Goal: Participate in discussion: Engage in conversation with other users on a specific topic

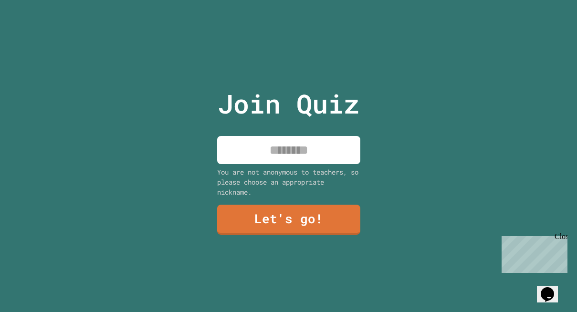
click at [256, 129] on div "Join Quiz You are not anonymous to teachers, so please choose an appropriate ni…" at bounding box center [288, 156] width 161 height 312
click at [256, 176] on div "You are not anonymous to teachers, so please choose an appropriate nickname." at bounding box center [288, 182] width 143 height 30
click at [270, 215] on link "Let's go!" at bounding box center [287, 218] width 139 height 31
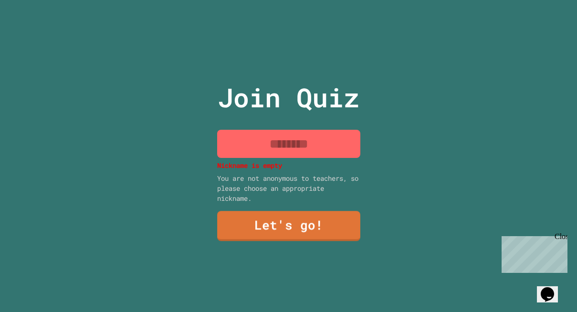
click at [235, 131] on input at bounding box center [288, 144] width 143 height 28
click at [235, 157] on input at bounding box center [288, 144] width 143 height 28
type input "*"
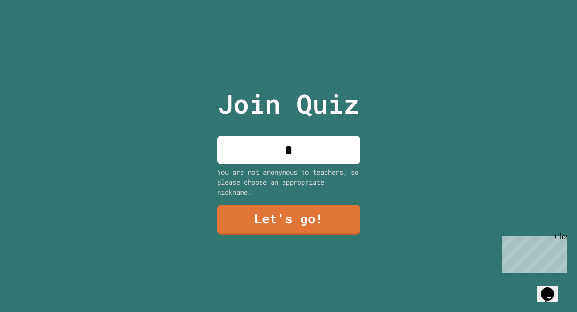
click at [252, 202] on div "Join Quiz * You are not anonymous to teachers, so please choose an appropriate …" at bounding box center [288, 156] width 161 height 312
click at [252, 213] on link "Let's go!" at bounding box center [288, 220] width 143 height 30
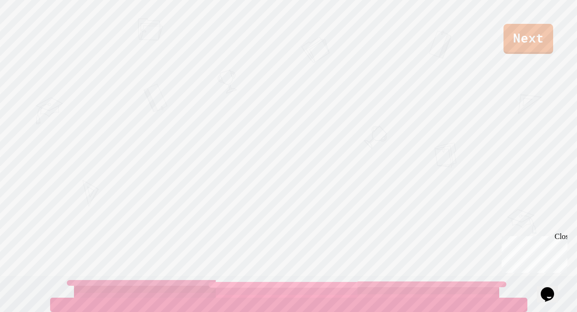
click at [522, 36] on link "Next" at bounding box center [528, 39] width 50 height 30
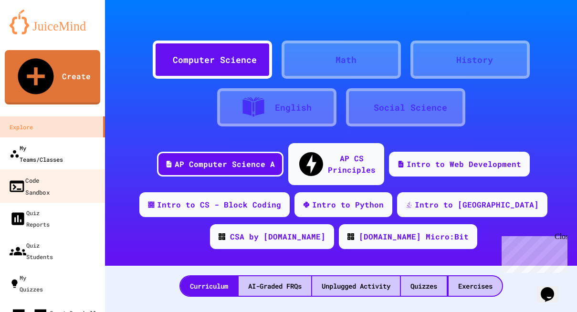
click at [36, 142] on div "My Teams/Classes" at bounding box center [36, 153] width 53 height 23
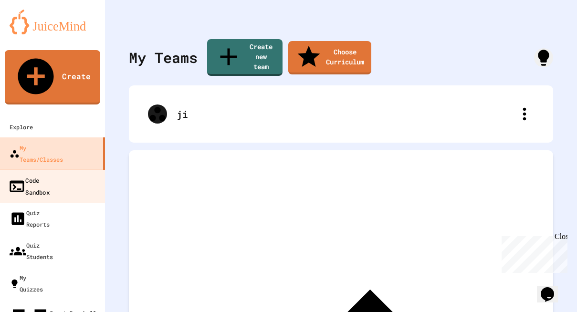
click at [36, 169] on link "Code Sandbox" at bounding box center [53, 185] width 108 height 33
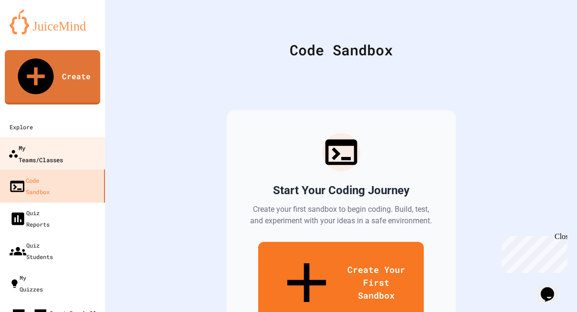
click at [35, 142] on div "My Teams/Classes" at bounding box center [35, 153] width 55 height 23
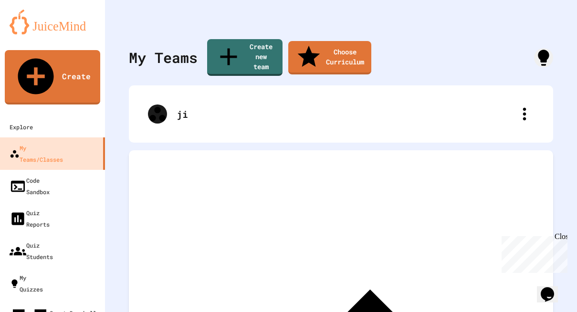
click at [205, 130] on div "My Teams Create new team Choose Curriculum ji Archived Teams" at bounding box center [341, 156] width 472 height 312
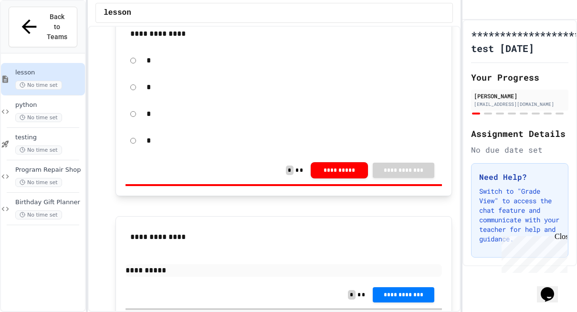
scroll to position [43, 0]
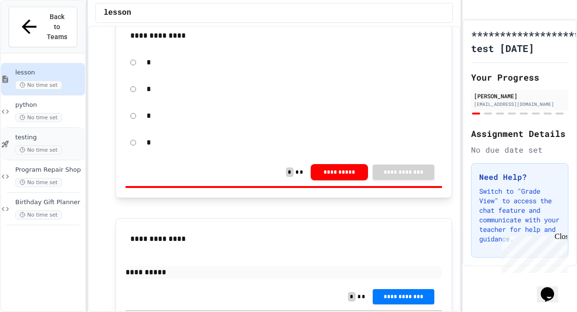
click at [38, 134] on span "testing" at bounding box center [49, 138] width 68 height 8
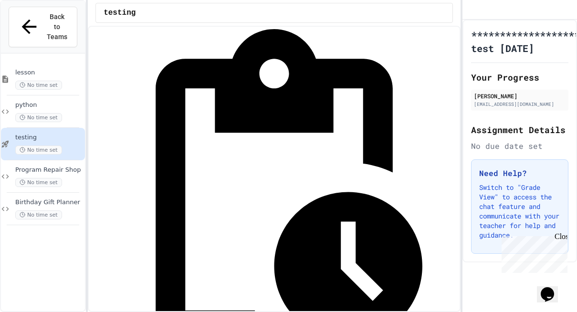
scroll to position [90, 0]
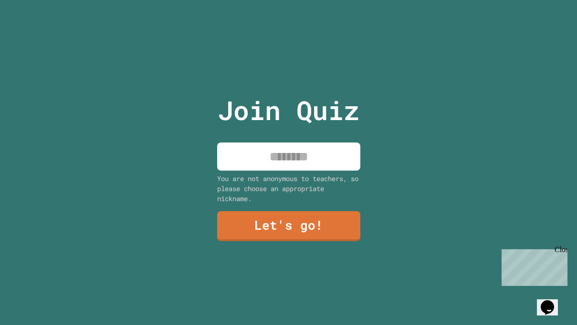
click at [235, 155] on input at bounding box center [288, 157] width 143 height 28
type input "*"
click at [272, 242] on div "Join Quiz * You are not anonymous to teachers, so please choose an appropriate …" at bounding box center [288, 162] width 161 height 325
click at [247, 214] on link "Let's go!" at bounding box center [288, 224] width 142 height 31
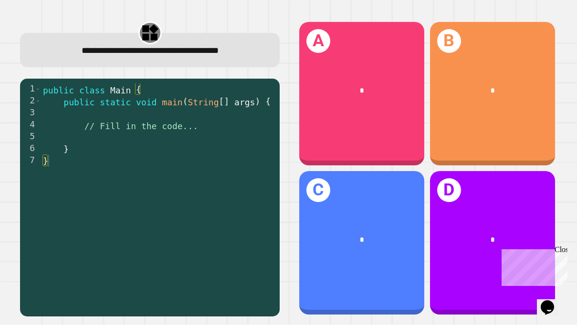
click at [280, 42] on div "**********" at bounding box center [149, 168] width 277 height 314
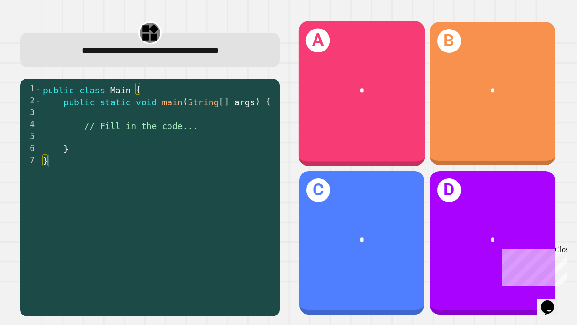
click at [348, 85] on div "*" at bounding box center [361, 91] width 126 height 39
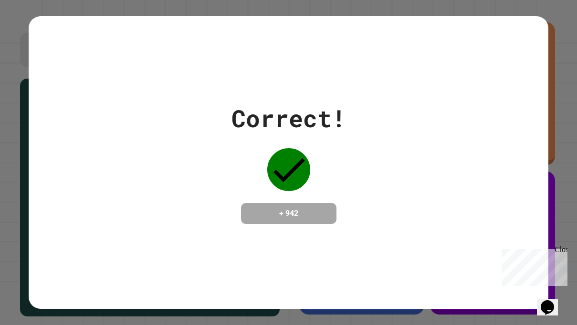
click at [326, 215] on h4 "+ 942" at bounding box center [288, 213] width 76 height 11
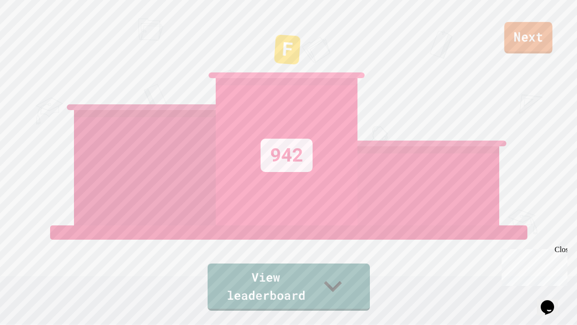
click at [538, 44] on link "Next" at bounding box center [528, 37] width 48 height 31
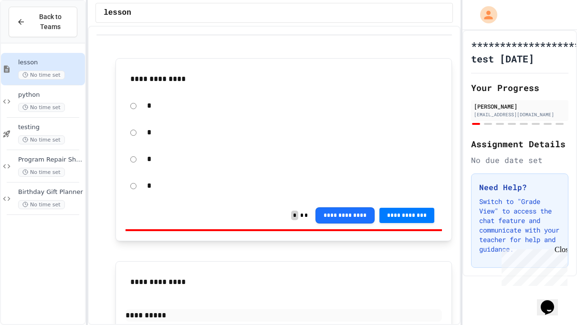
scroll to position [28, 0]
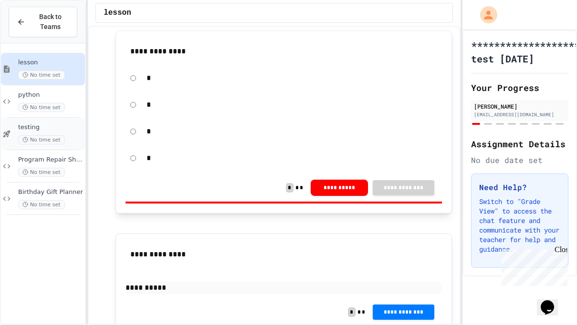
click at [32, 133] on div "testing No time set" at bounding box center [50, 134] width 65 height 21
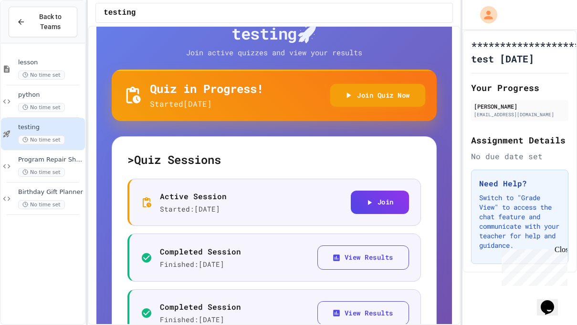
scroll to position [42, 0]
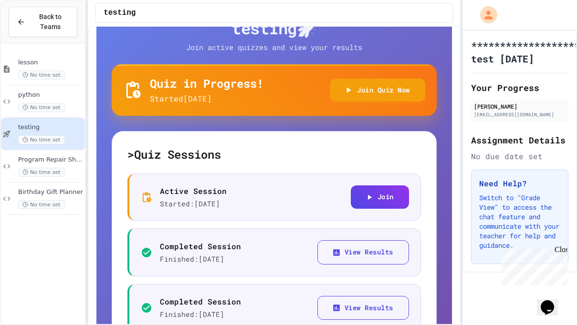
click at [344, 172] on div "> Quiz Sessions Active Session Started: 9/25/2025 Join Completed Session Finish…" at bounding box center [274, 271] width 325 height 280
click at [360, 196] on button "Join" at bounding box center [380, 196] width 58 height 23
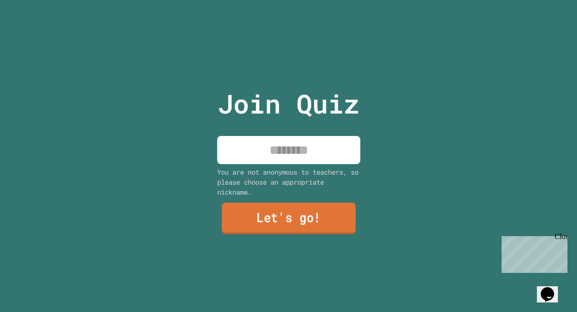
click at [265, 212] on link "Let's go!" at bounding box center [288, 217] width 134 height 31
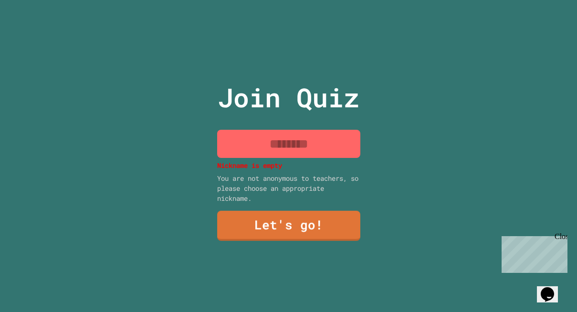
click at [256, 152] on input at bounding box center [288, 144] width 143 height 28
type input "*"
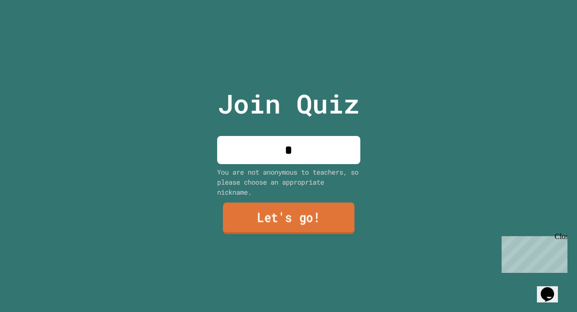
click at [262, 223] on link "Let's go!" at bounding box center [289, 217] width 132 height 31
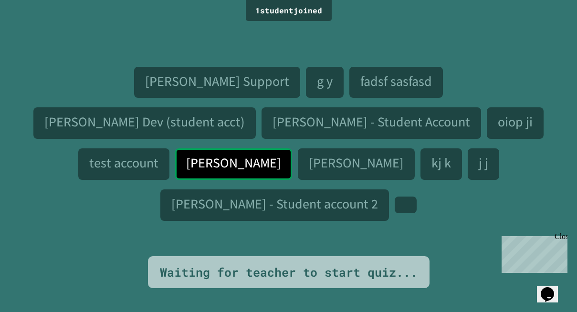
click at [566, 241] on div "Close" at bounding box center [560, 238] width 12 height 12
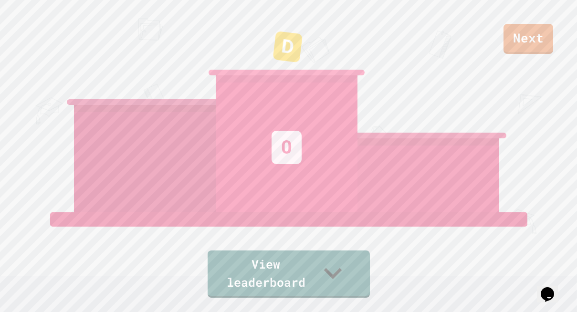
click at [529, 43] on link "Next" at bounding box center [528, 39] width 50 height 30
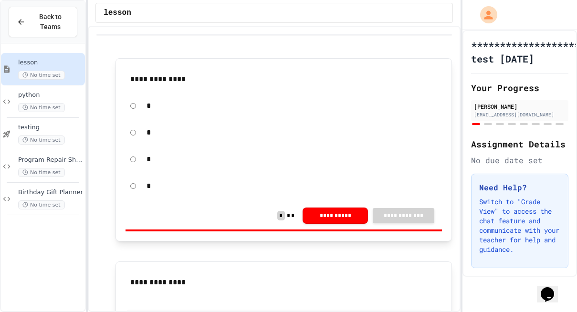
scroll to position [28, 0]
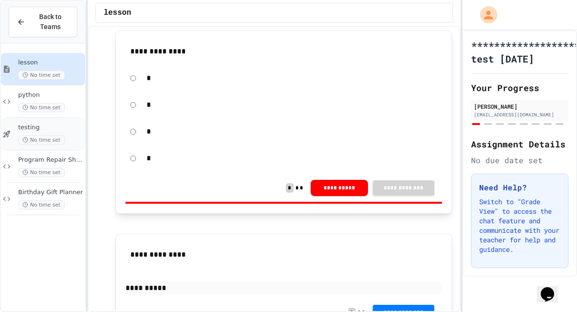
click at [25, 118] on div "testing No time set" at bounding box center [43, 134] width 84 height 32
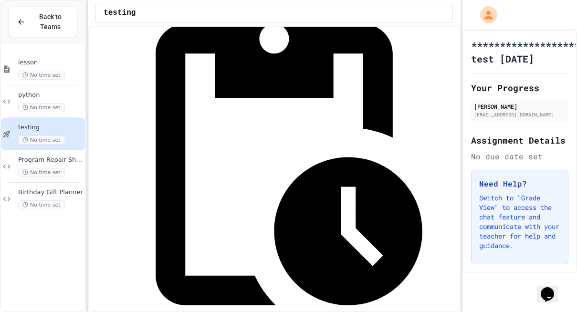
scroll to position [141, 0]
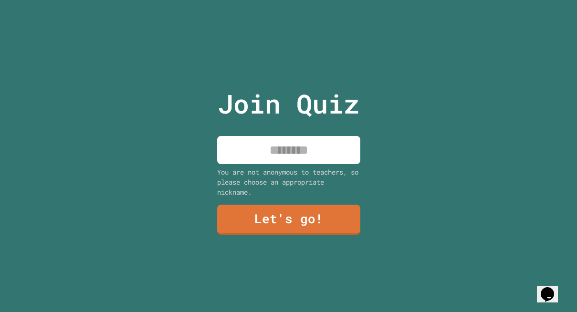
click at [254, 145] on input at bounding box center [288, 150] width 143 height 28
type input "*"
click at [257, 218] on link "Let's go!" at bounding box center [289, 220] width 144 height 30
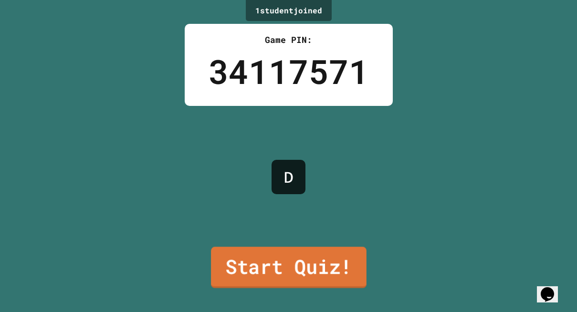
click at [284, 260] on link "Start Quiz!" at bounding box center [288, 267] width 155 height 41
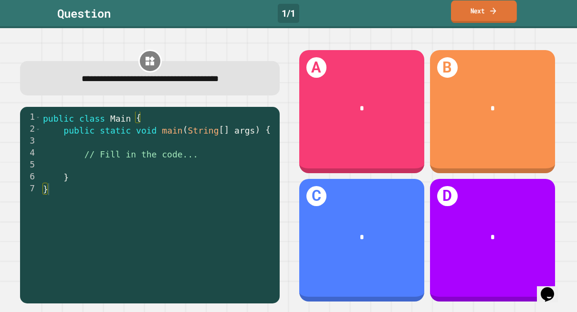
click at [465, 12] on link "Next" at bounding box center [484, 11] width 66 height 22
